Goal: Task Accomplishment & Management: Complete application form

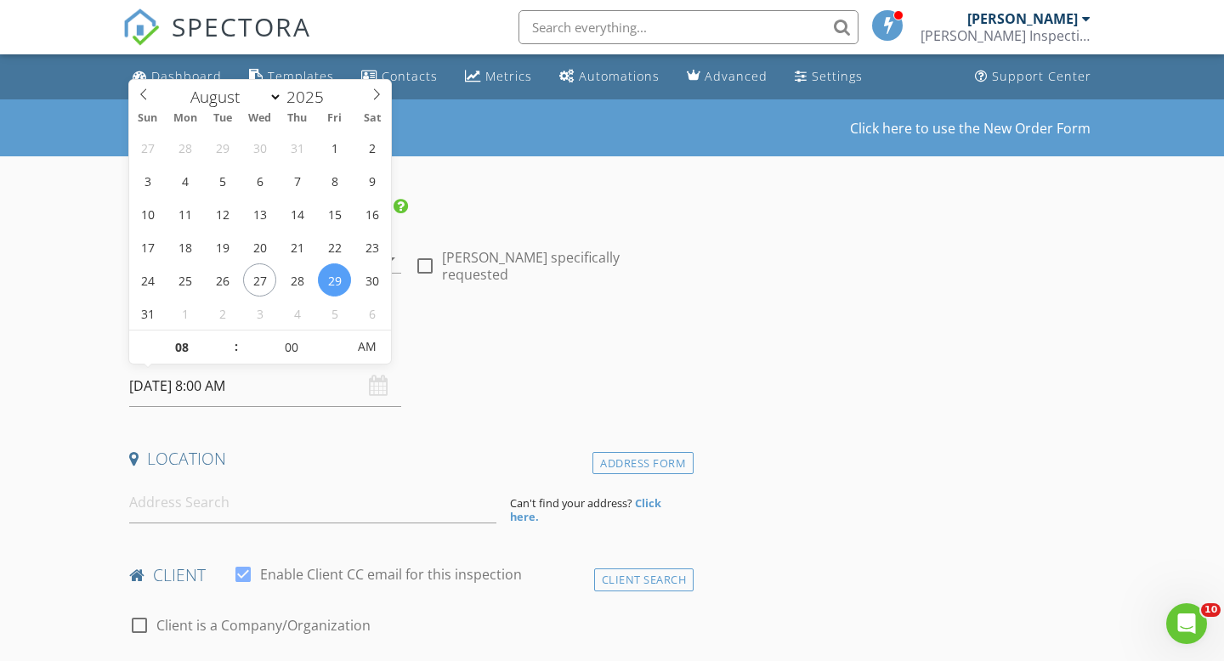
click at [217, 382] on input "08/29/2025 8:00 AM" at bounding box center [265, 386] width 272 height 42
type input "09"
type input "08/29/2025 9:00 AM"
click at [229, 335] on span at bounding box center [228, 339] width 12 height 17
type input "10"
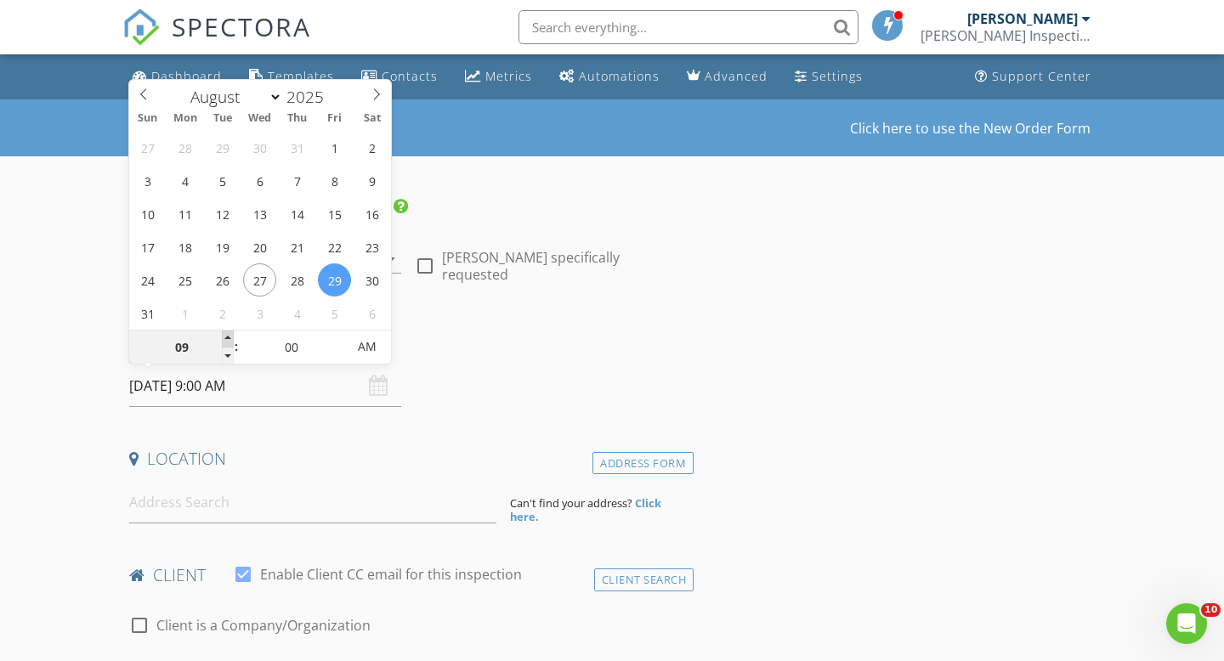
type input "08/29/2025 10:00 AM"
click at [229, 335] on span at bounding box center [228, 339] width 12 height 17
type input "05"
type input "08/29/2025 10:05 AM"
click at [336, 332] on span at bounding box center [337, 339] width 12 height 17
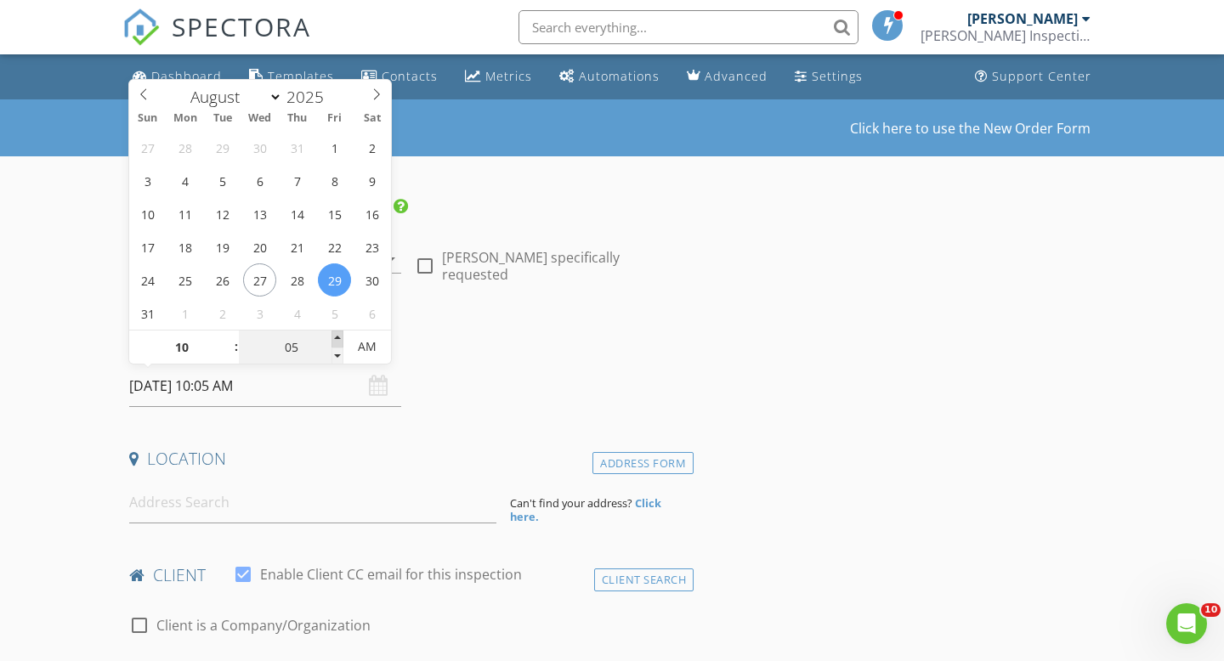
type input "10"
type input "08/29/2025 10:10 AM"
click at [336, 332] on span at bounding box center [337, 339] width 12 height 17
type input "15"
type input "08/29/2025 10:15 AM"
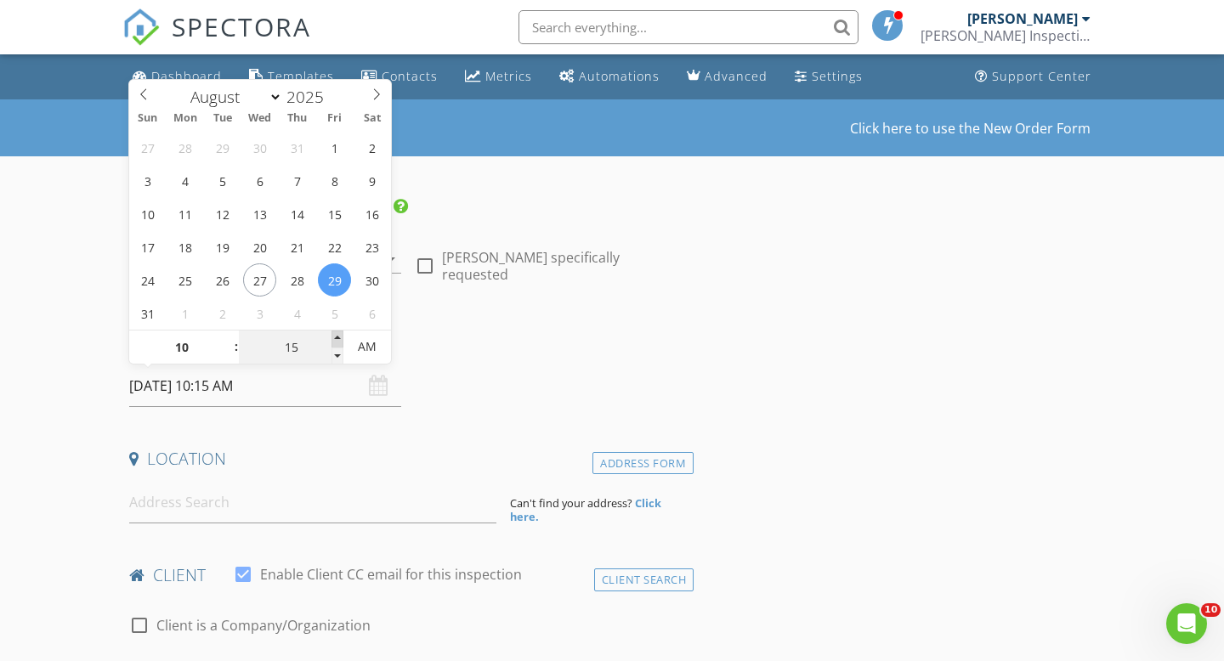
click at [336, 332] on span at bounding box center [337, 339] width 12 height 17
click at [240, 495] on input at bounding box center [312, 503] width 367 height 42
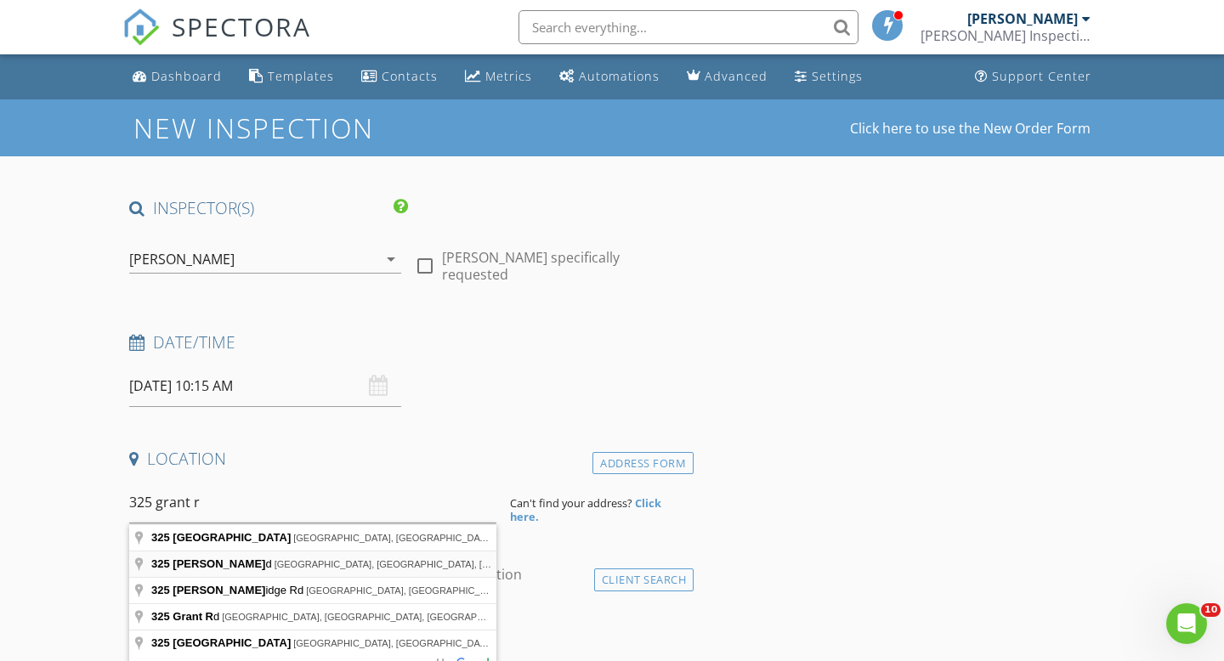
type input "325 Grant Rd, Palm Bay, FL, USA"
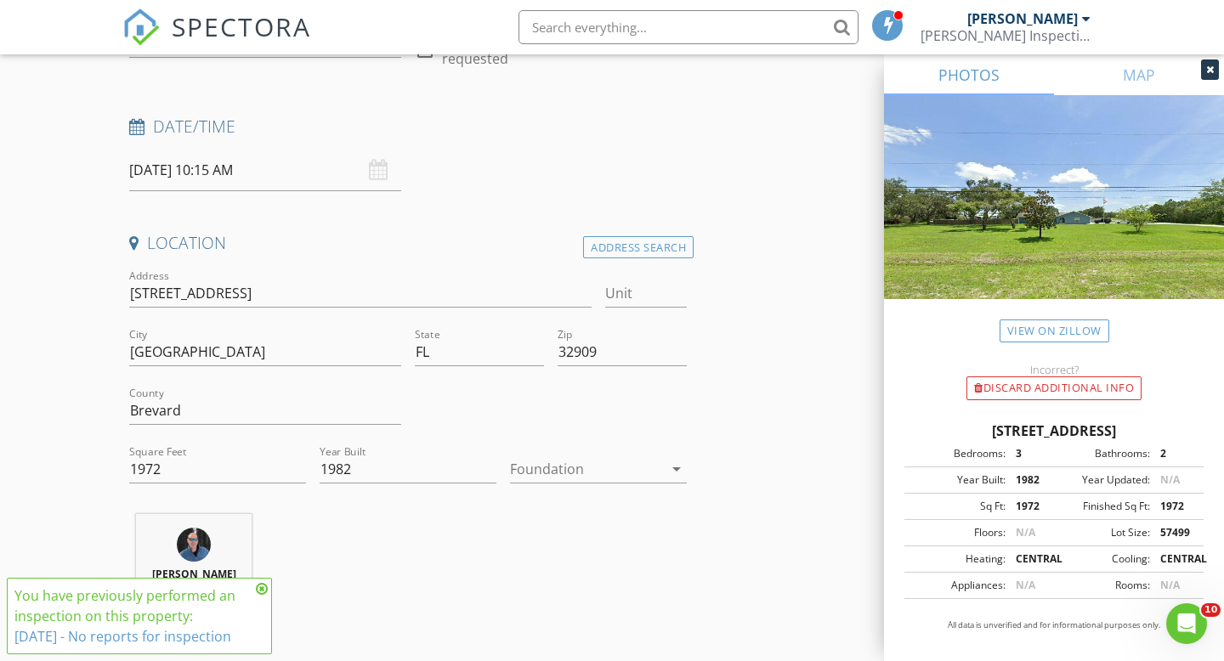
scroll to position [246, 0]
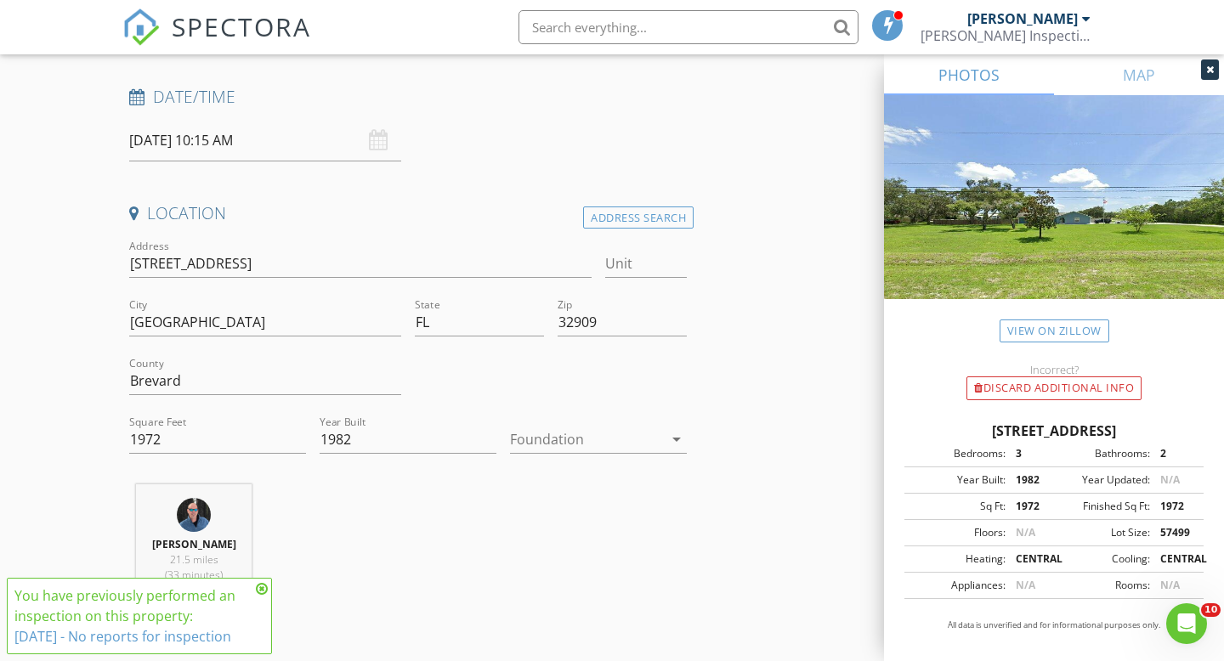
click at [546, 433] on div at bounding box center [586, 439] width 153 height 27
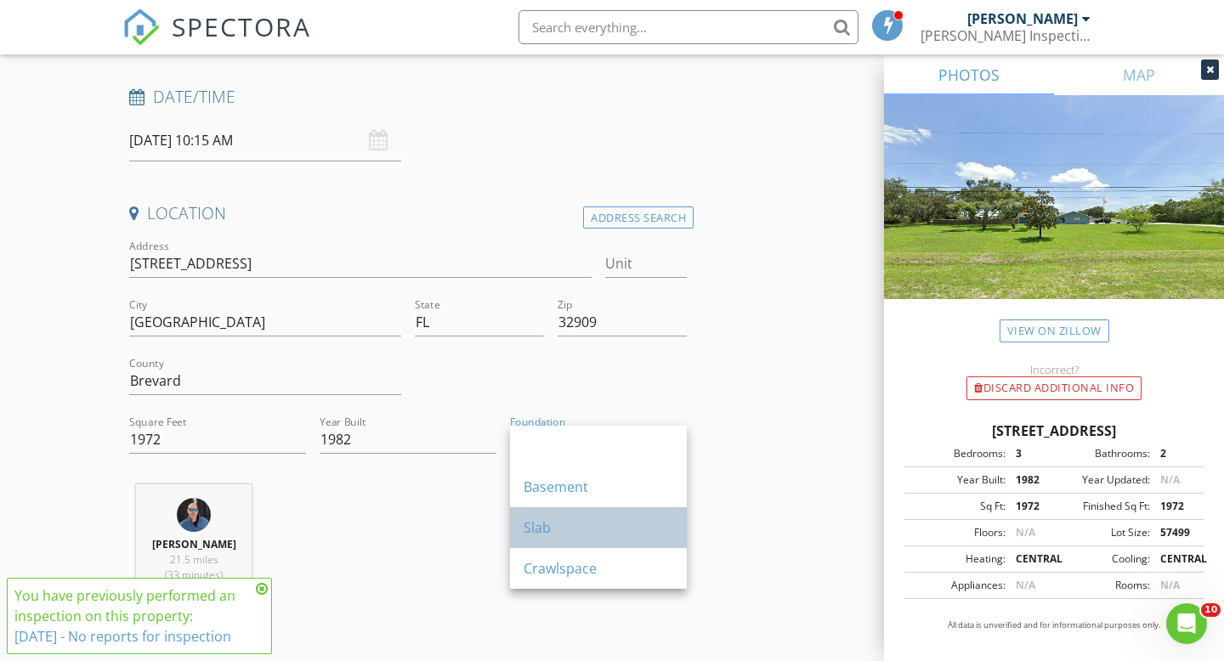
click at [557, 514] on div "Slab" at bounding box center [598, 527] width 150 height 41
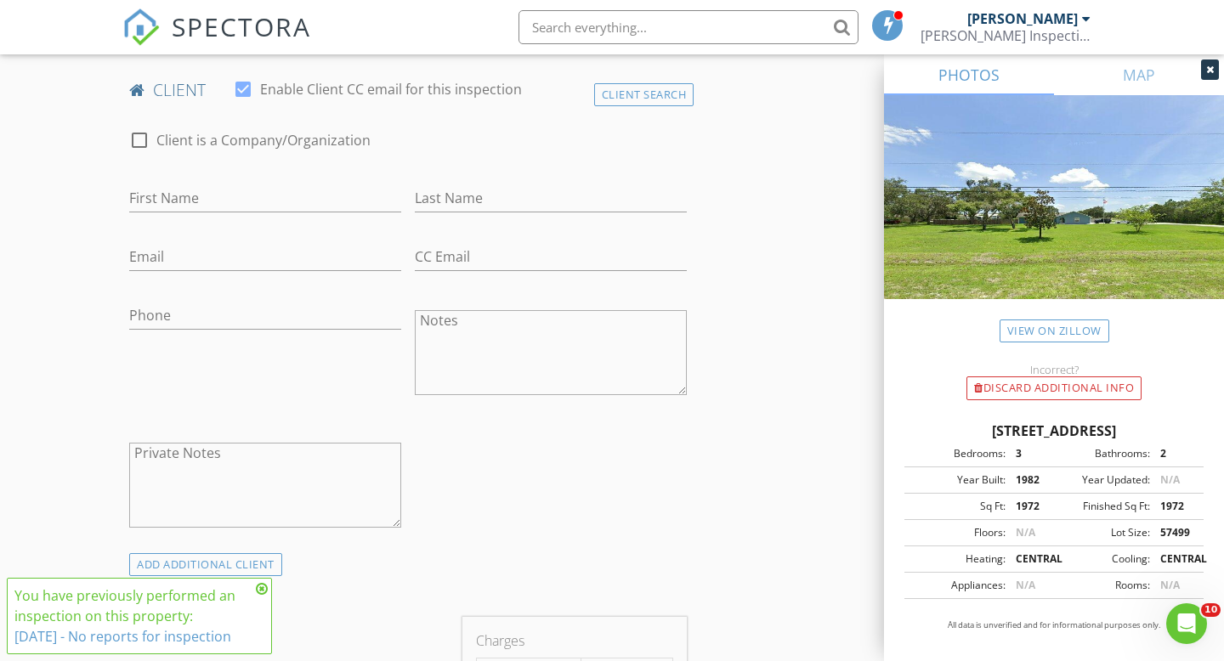
scroll to position [822, 0]
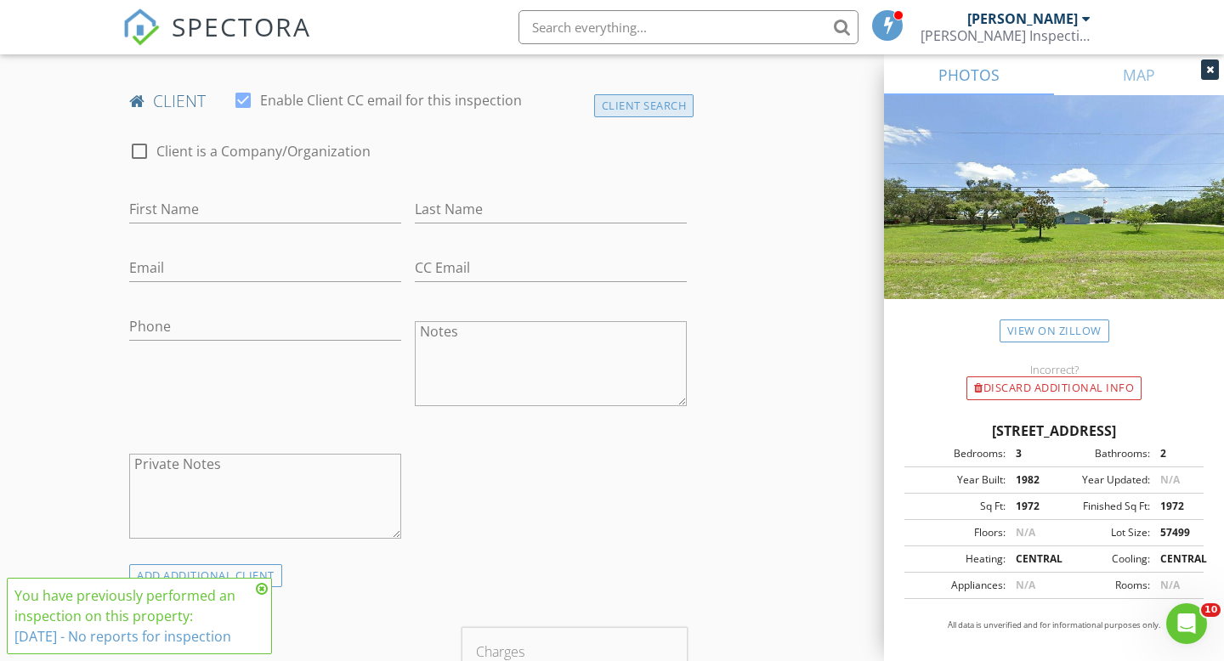
click at [627, 94] on div "Client Search" at bounding box center [644, 105] width 100 height 23
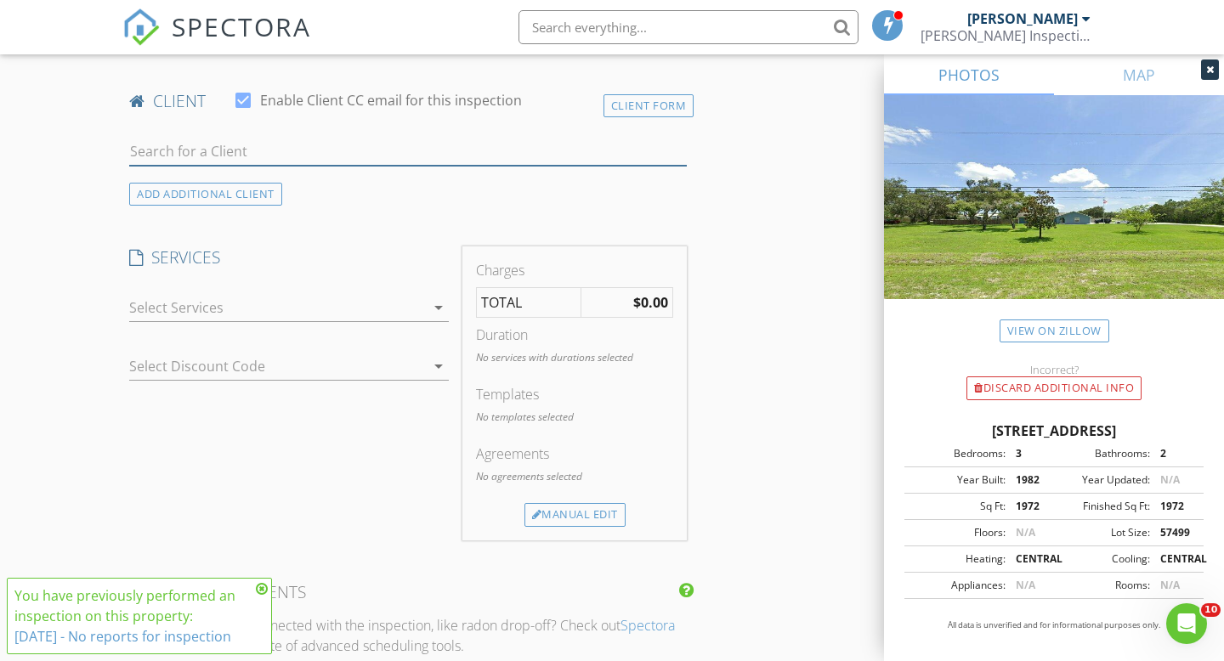
click at [537, 152] on input "text" at bounding box center [407, 152] width 557 height 28
type input "james whi"
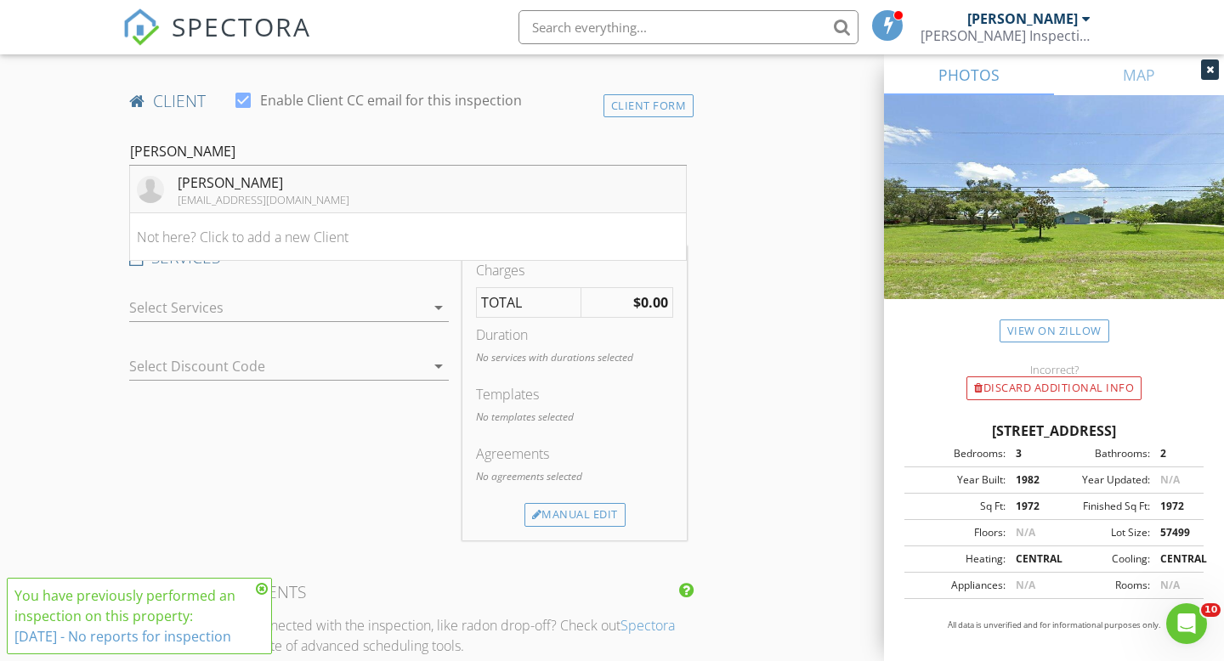
click at [506, 186] on li "James Whitney jaw71475@yahoo.com" at bounding box center [408, 190] width 556 height 48
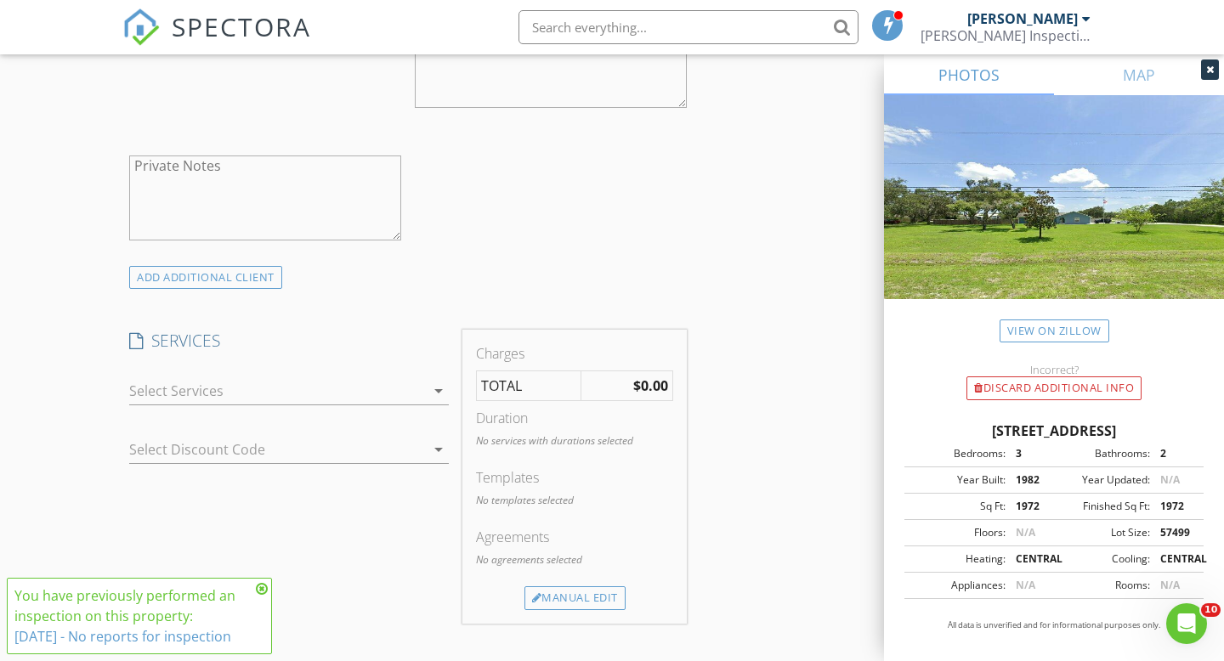
scroll to position [1122, 0]
click at [387, 382] on div at bounding box center [277, 389] width 296 height 27
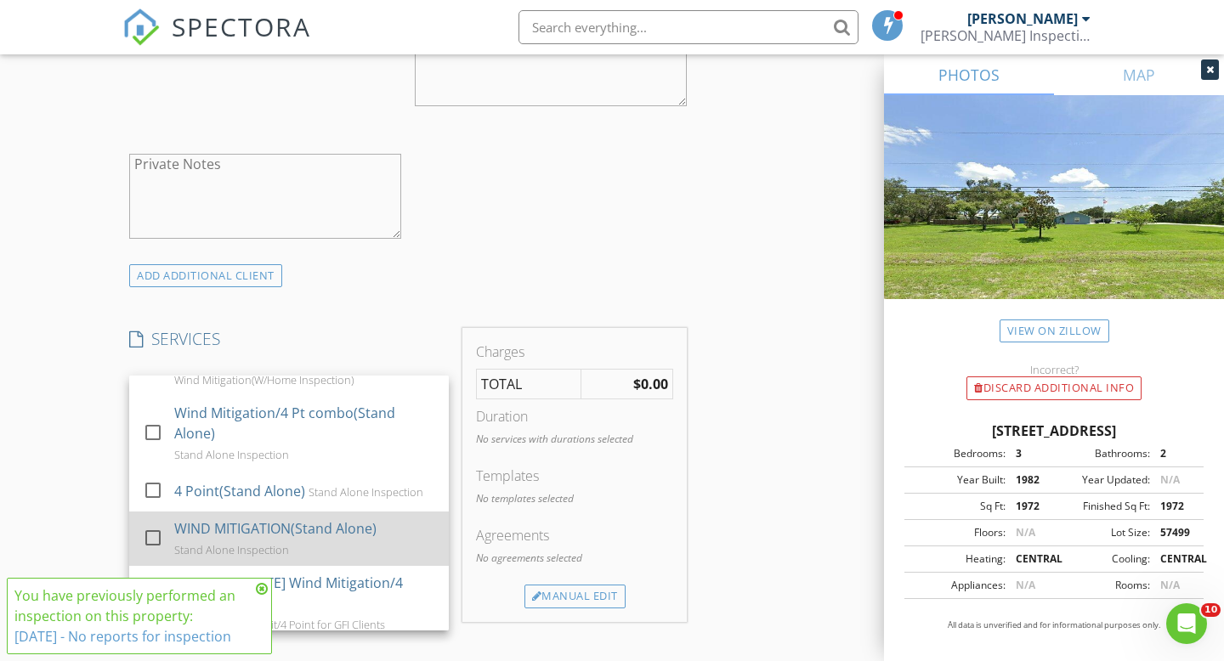
scroll to position [160, 0]
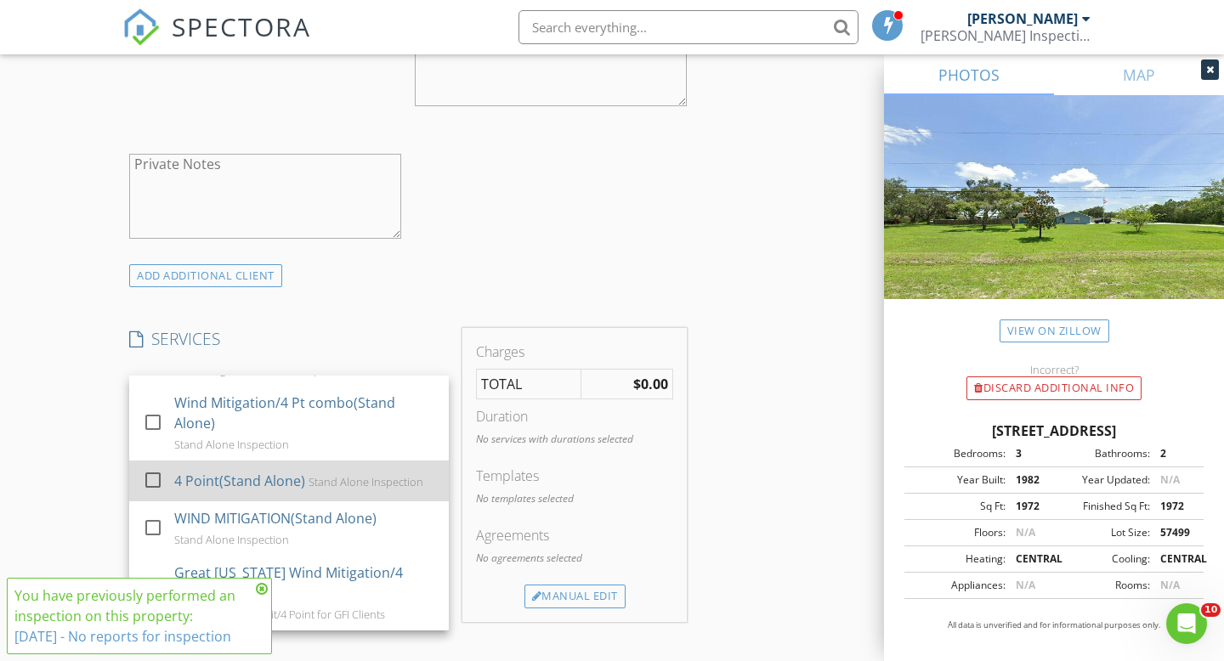
click at [384, 475] on div "Stand Alone Inspection" at bounding box center [365, 482] width 115 height 14
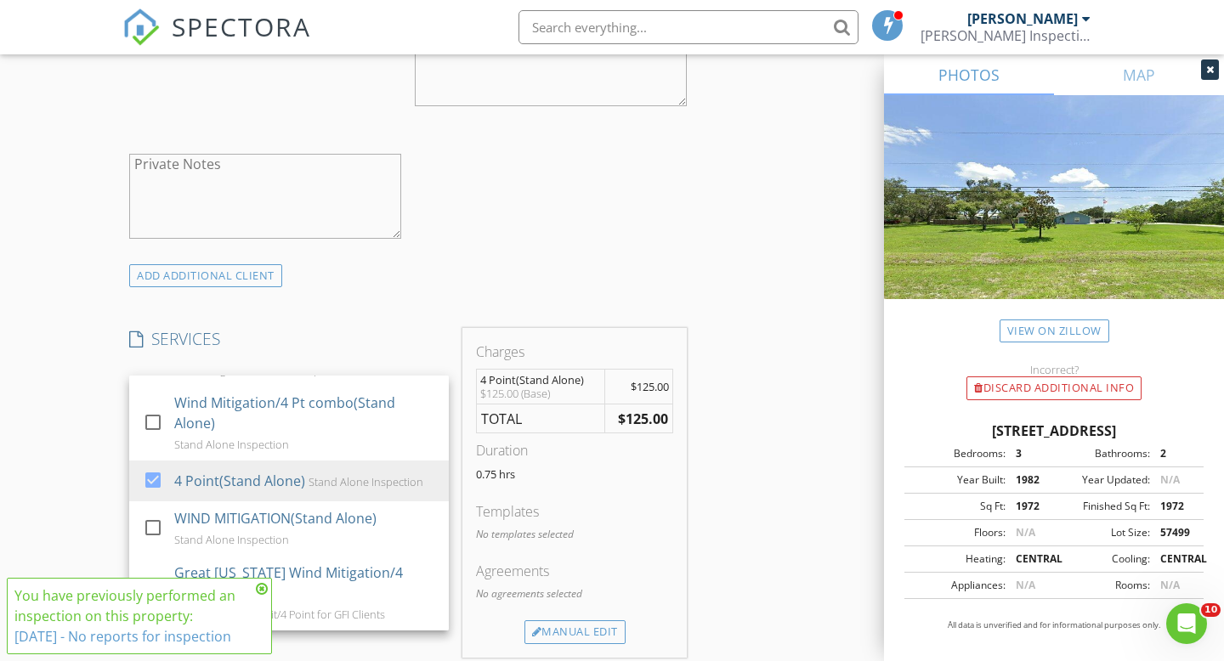
click at [733, 499] on div "INSPECTOR(S) check_box Allen Lucas PRIMARY Allen Lucas arrow_drop_down check_bo…" at bounding box center [611, 486] width 979 height 2822
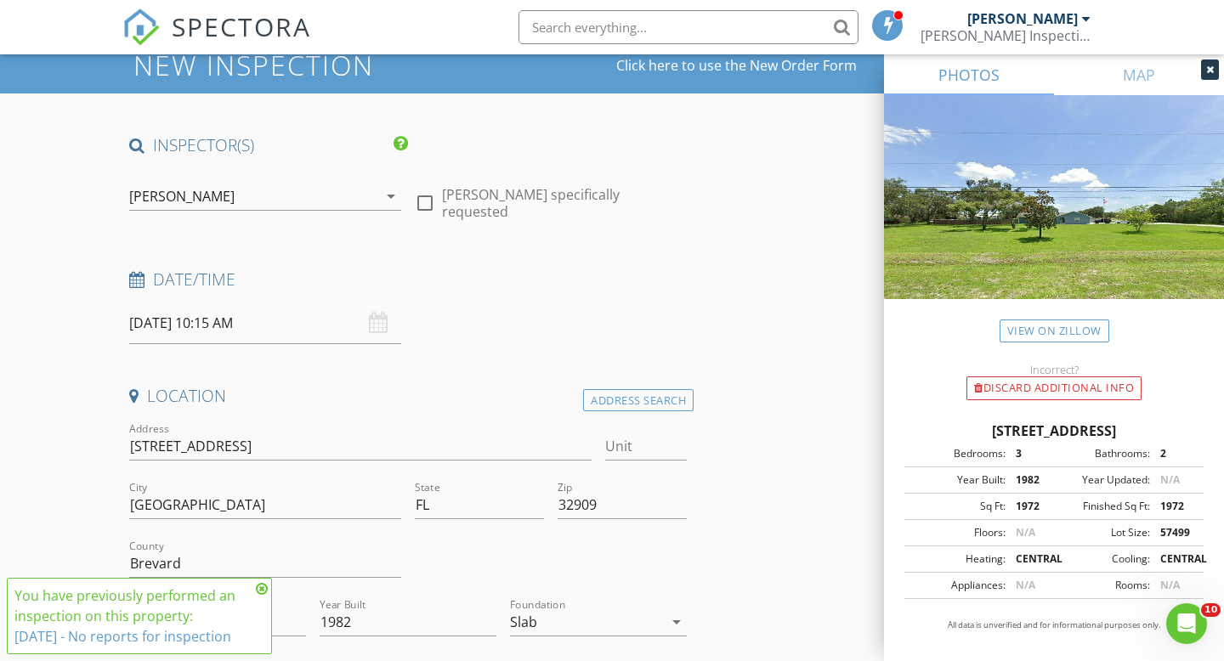
scroll to position [2399, 0]
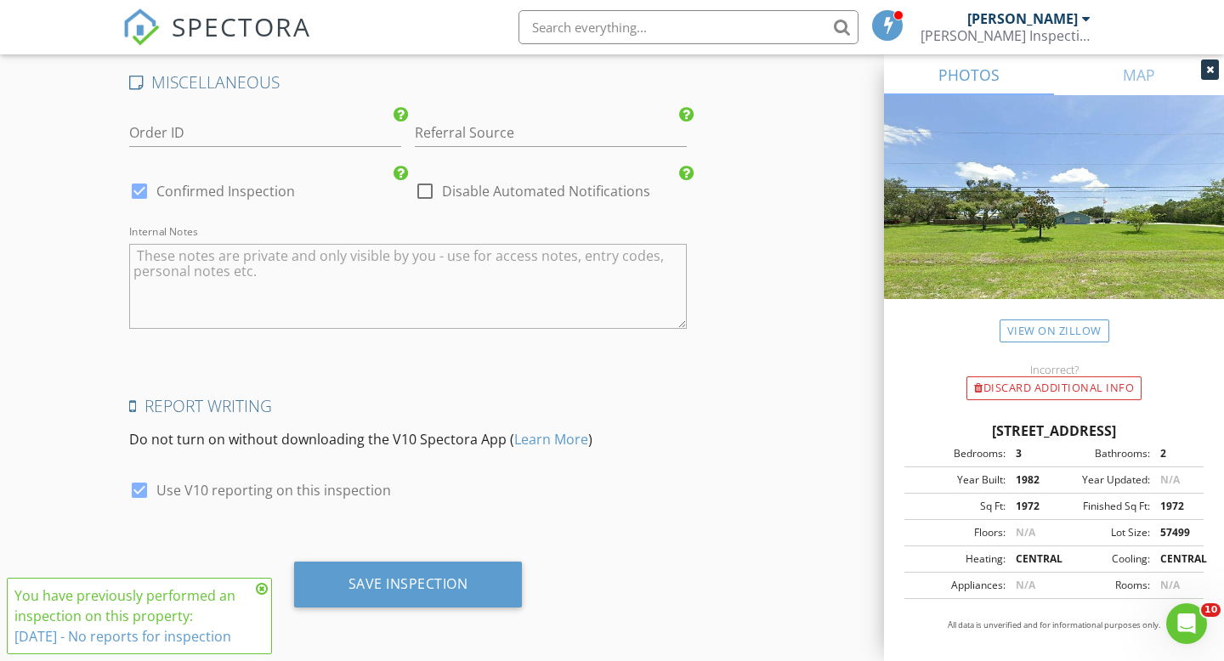
click at [551, 292] on textarea "Internal Notes" at bounding box center [407, 286] width 557 height 85
click at [136, 257] on textarea "09/07/2023" at bounding box center [407, 286] width 557 height 85
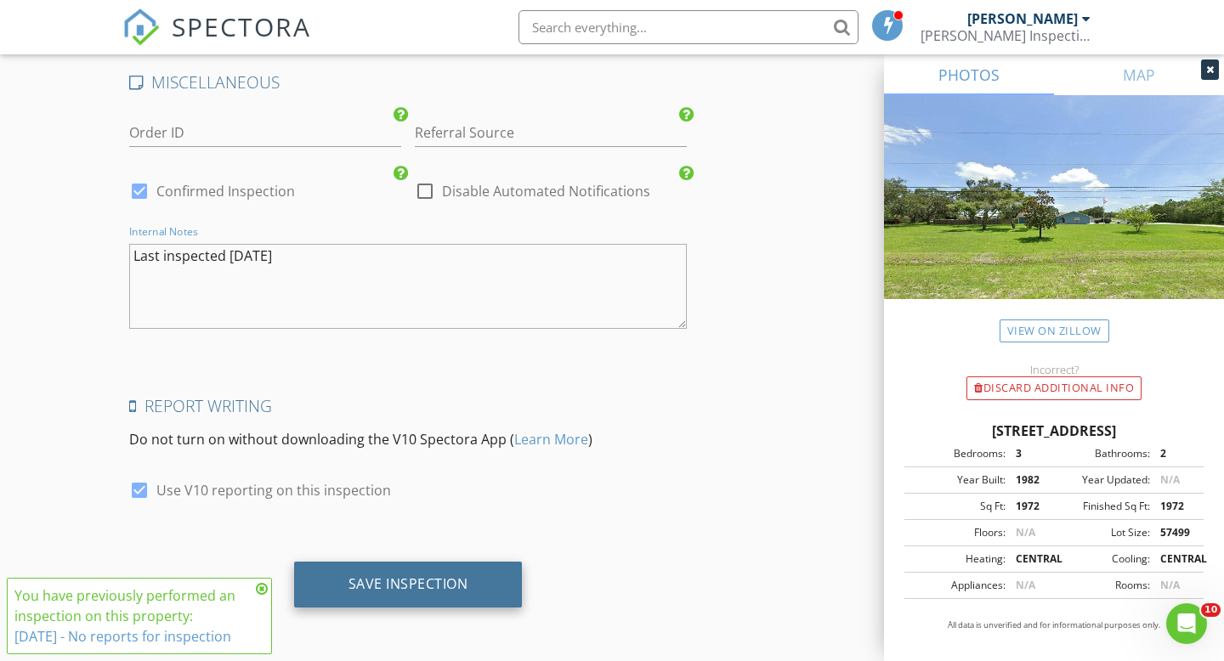
type textarea "Last inspected 09/07/2023"
click at [461, 573] on div "Save Inspection" at bounding box center [408, 585] width 229 height 46
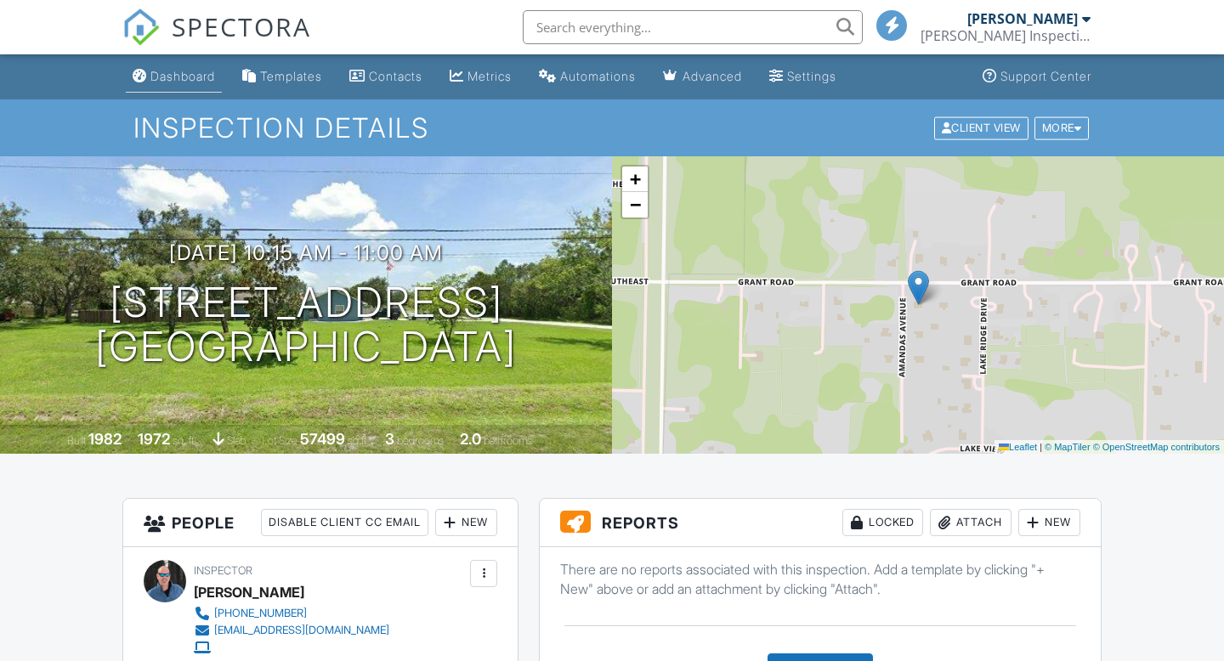
click at [156, 85] on link "Dashboard" at bounding box center [174, 76] width 96 height 31
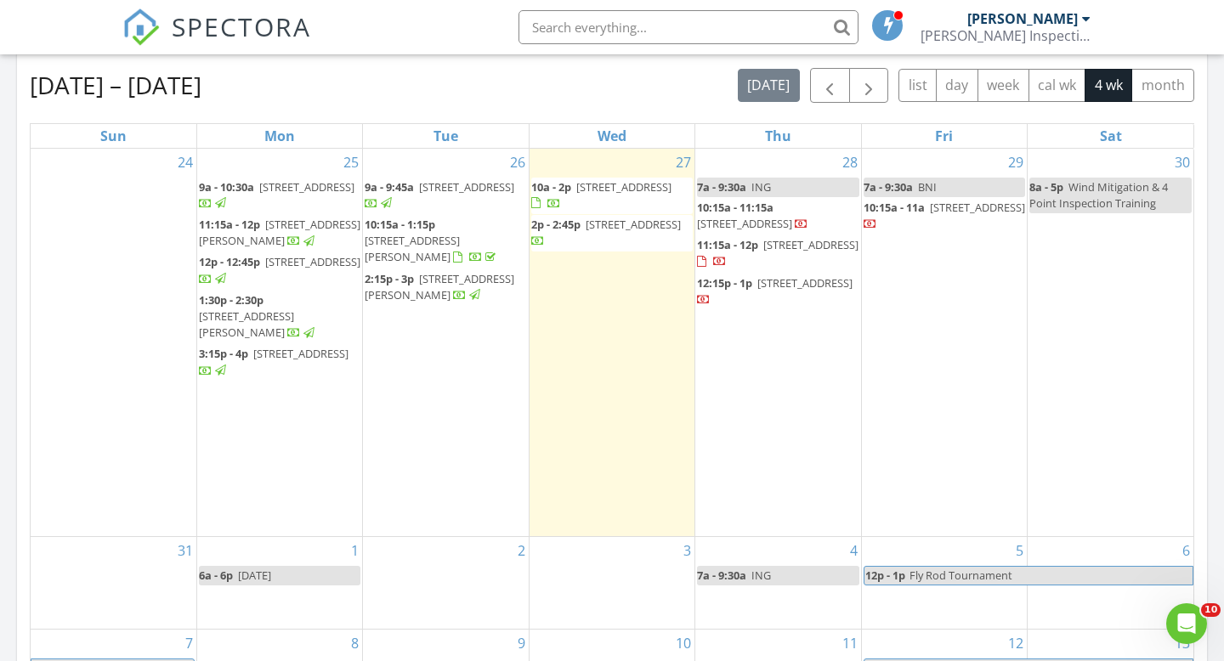
scroll to position [766, 0]
